Goal: Task Accomplishment & Management: Manage account settings

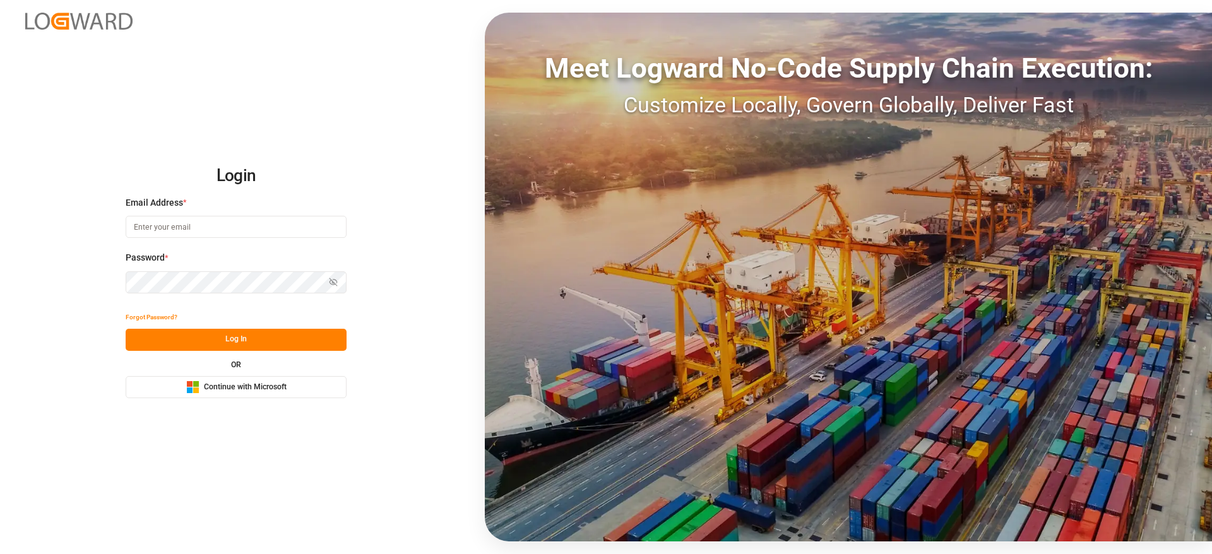
click at [267, 388] on span "Continue with Microsoft" at bounding box center [245, 387] width 83 height 11
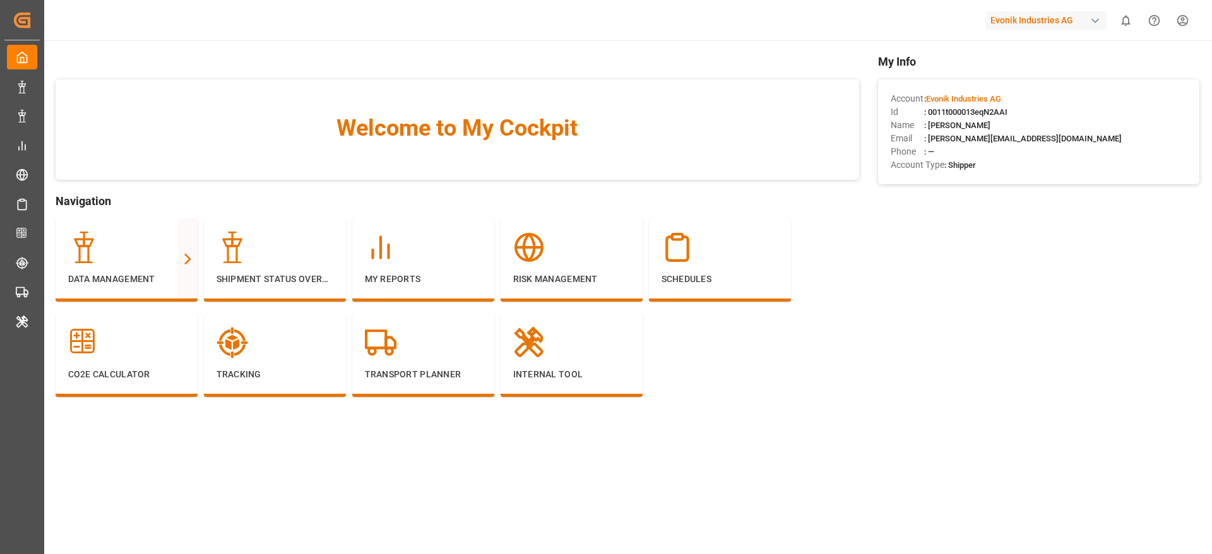
click at [1019, 15] on div "Evonik Industries AG" at bounding box center [1045, 20] width 121 height 18
type input "compo"
click at [1017, 85] on span "Compo Expert" at bounding box center [1008, 84] width 56 height 13
